Goal: Feedback & Contribution: Submit feedback/report problem

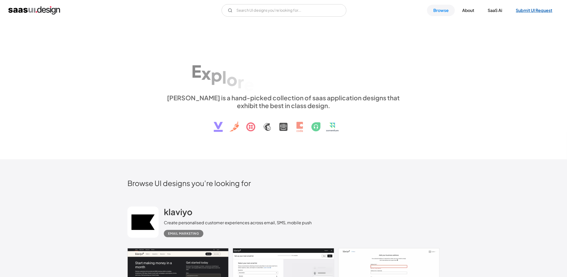
click at [531, 10] on link "Submit UI Request" at bounding box center [534, 10] width 49 height 11
